Goal: Task Accomplishment & Management: Manage account settings

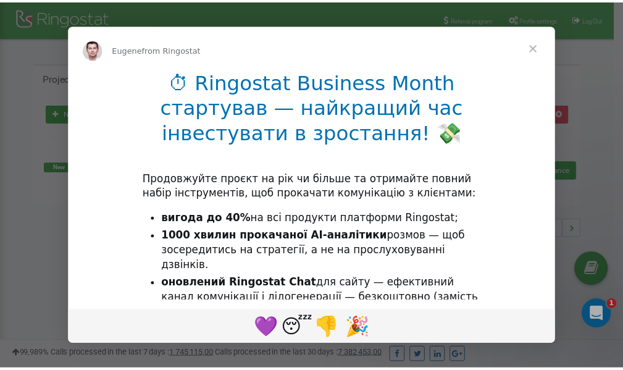
scroll to position [185, 0]
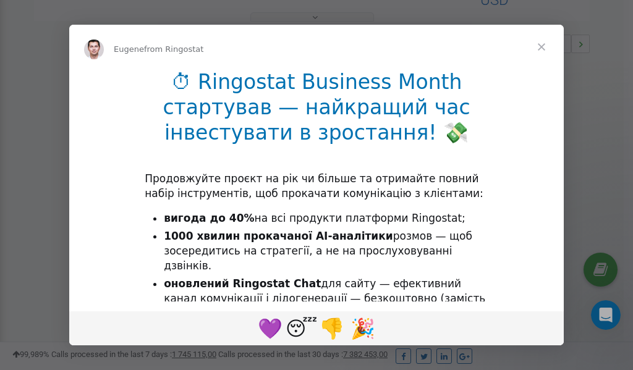
click at [540, 48] on span "Close" at bounding box center [541, 47] width 44 height 44
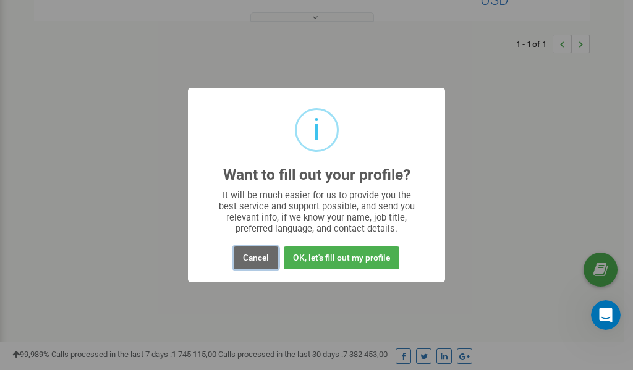
click at [254, 257] on button "Cancel" at bounding box center [255, 257] width 44 height 23
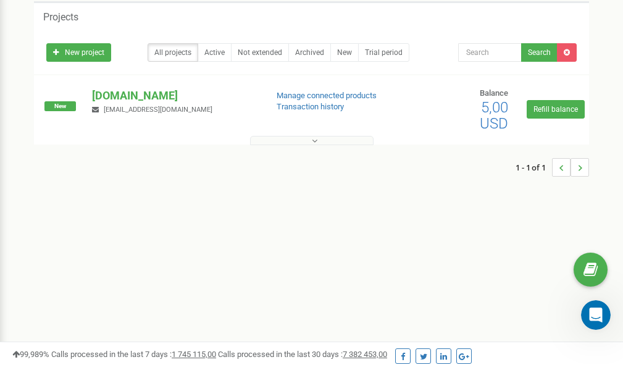
scroll to position [0, 0]
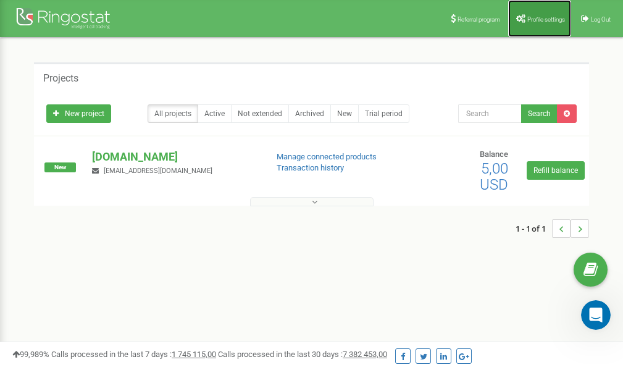
click at [549, 17] on span "Profile settings" at bounding box center [547, 19] width 38 height 7
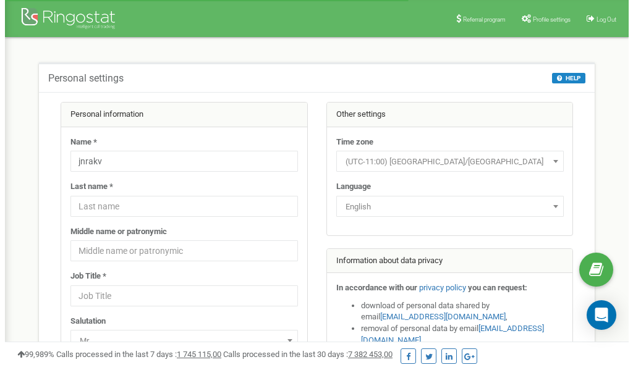
scroll to position [62, 0]
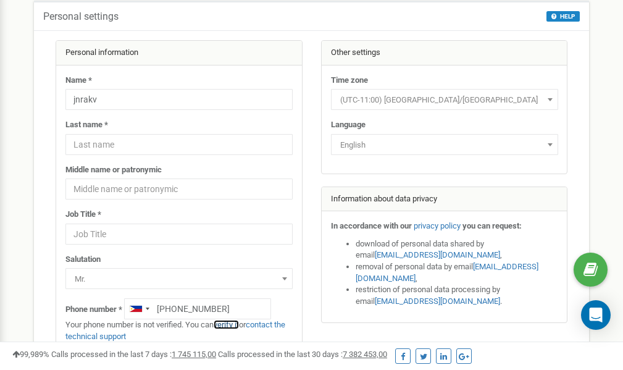
click at [235, 324] on link "verify it" at bounding box center [226, 324] width 25 height 9
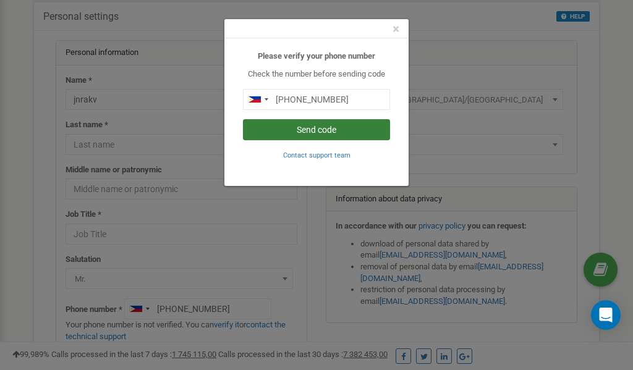
click at [321, 129] on button "Send code" at bounding box center [316, 129] width 147 height 21
